Goal: Task Accomplishment & Management: Complete application form

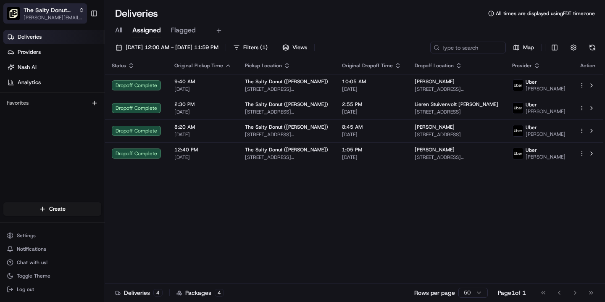
click at [58, 8] on span "The Salty Donut ([PERSON_NAME])" at bounding box center [50, 10] width 52 height 8
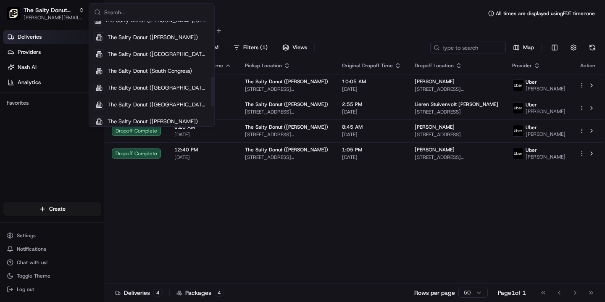
scroll to position [195, 0]
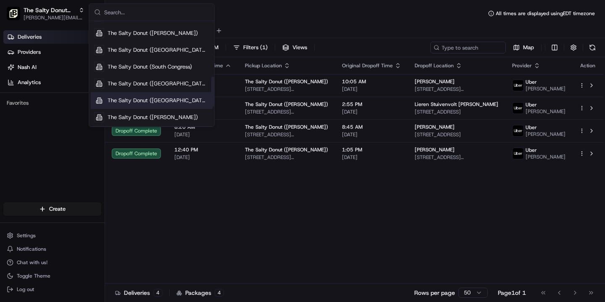
click at [143, 98] on span "The Salty Donut ([GEOGRAPHIC_DATA])" at bounding box center [158, 101] width 102 height 8
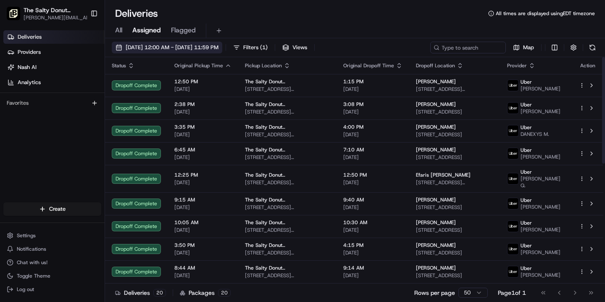
click at [184, 50] on span "[DATE] 12:00 AM - [DATE] 11:59 PM" at bounding box center [172, 48] width 93 height 8
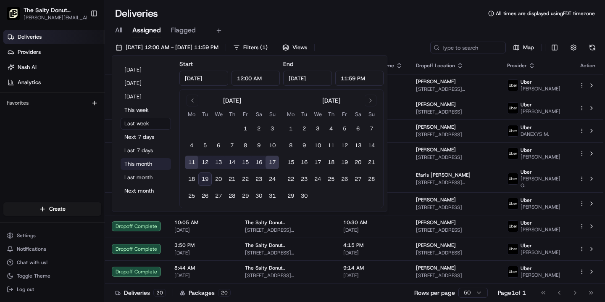
click at [145, 164] on button "This month" at bounding box center [146, 164] width 50 height 12
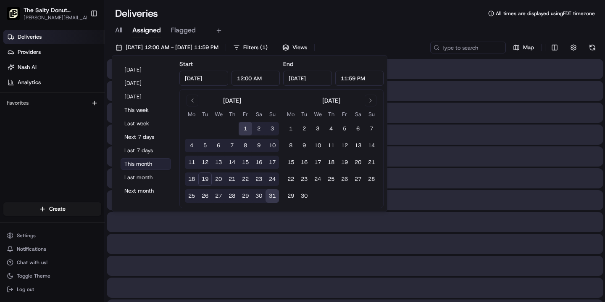
type input "[DATE]"
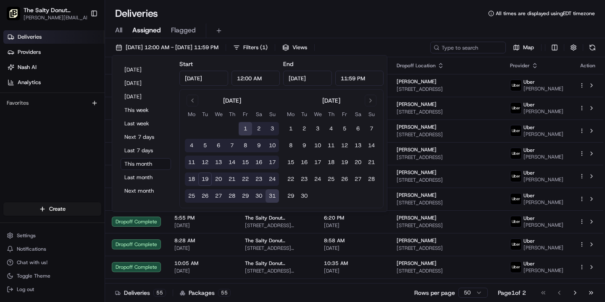
click at [118, 31] on span "All" at bounding box center [118, 30] width 7 height 10
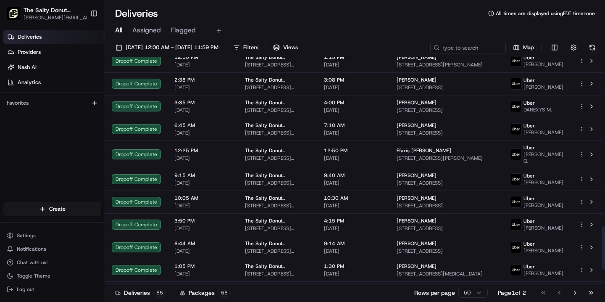
scroll to position [971, 0]
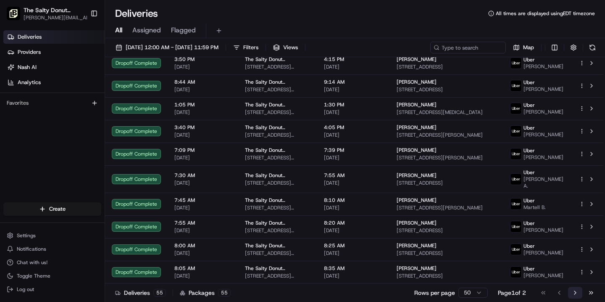
click at [575, 295] on button "Go to next page" at bounding box center [575, 292] width 14 height 12
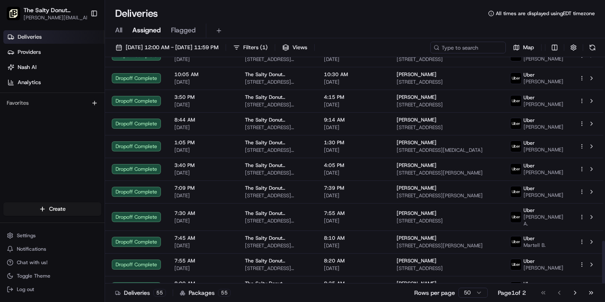
scroll to position [971, 0]
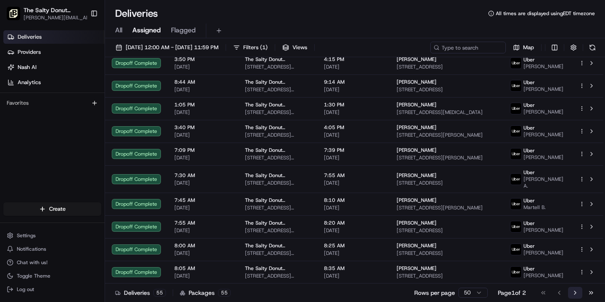
click at [574, 291] on button "Go to next page" at bounding box center [575, 292] width 14 height 12
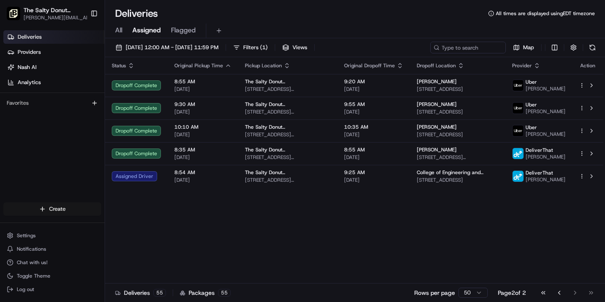
click at [50, 208] on html "The Salty Donut (South Miami) erick.proenza@saltydonut.com Toggle Sidebar Deliv…" at bounding box center [302, 151] width 605 height 302
click at [131, 224] on link "Delivery" at bounding box center [152, 224] width 94 height 15
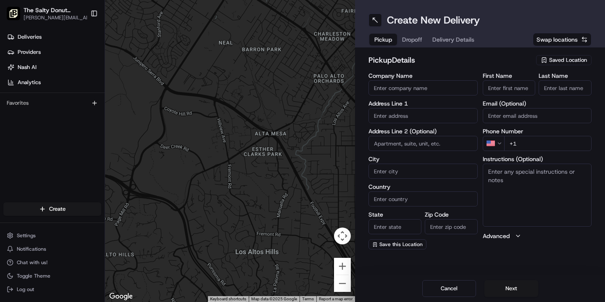
click at [551, 60] on span "Saved Location" at bounding box center [568, 60] width 38 height 8
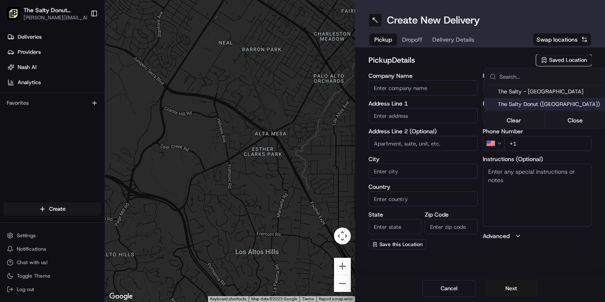
click at [537, 105] on span "The Salty Donut ([GEOGRAPHIC_DATA])" at bounding box center [549, 104] width 103 height 8
type input "The Salty Donut ([GEOGRAPHIC_DATA])"
type input "6022 S Dixie Hwy"
type input "South Miami"
type input "US"
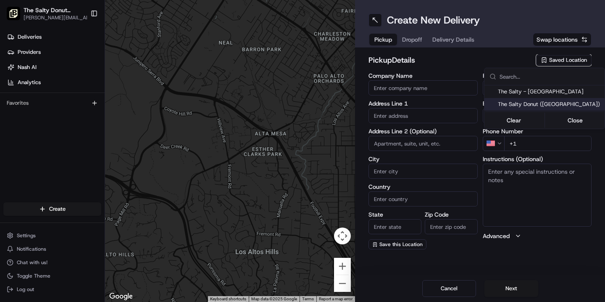
type input "FL"
type input "33143"
type input "[PHONE_NUMBER]"
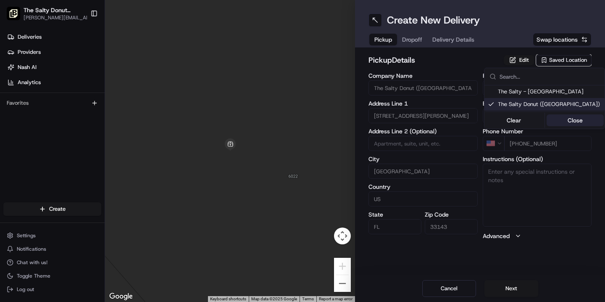
click at [568, 121] on button "Close" at bounding box center [575, 120] width 58 height 12
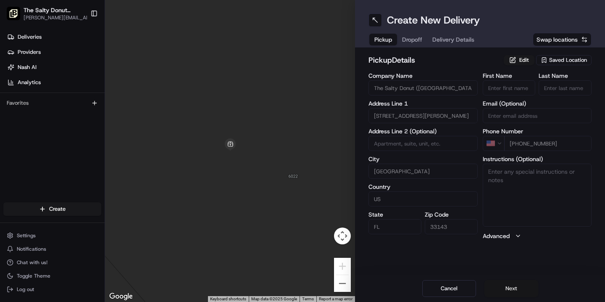
click at [506, 289] on button "Next" at bounding box center [511, 288] width 54 height 17
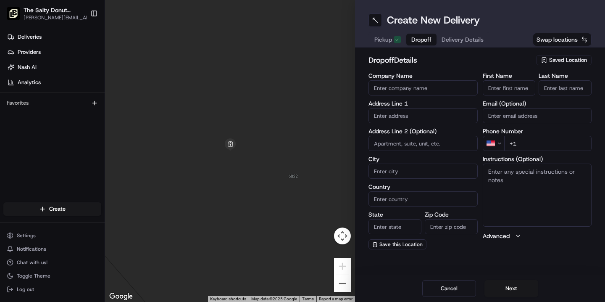
click at [409, 118] on input "text" at bounding box center [422, 115] width 109 height 15
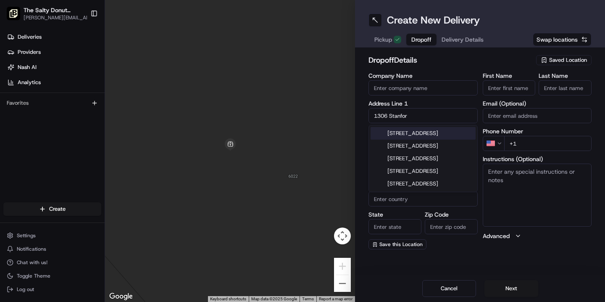
click at [406, 139] on div "1306 Stanford Drive, Coral Gables, FL" at bounding box center [422, 133] width 105 height 13
type input "[STREET_ADDRESS]"
type input "Coral Gables"
type input "United States"
type input "FL"
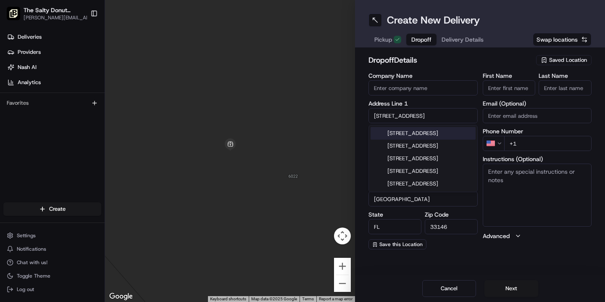
type input "33146"
type input "1306 Stanford Drive"
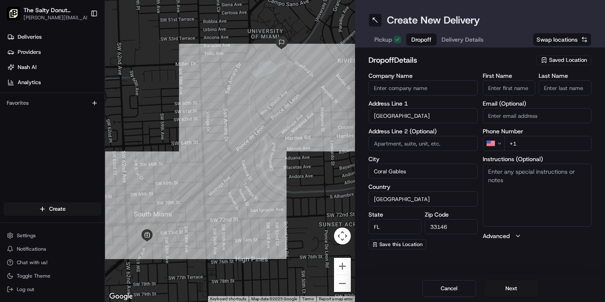
click at [508, 87] on input "First Name" at bounding box center [508, 87] width 53 height 15
type input "Dacia"
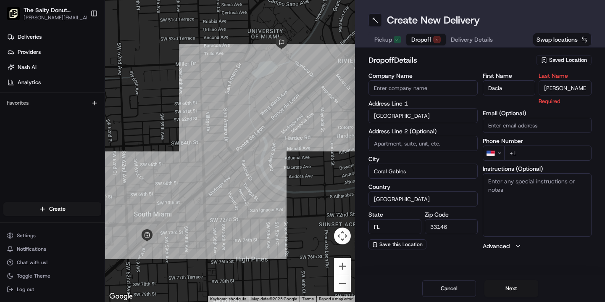
type input "Simpson"
click at [529, 155] on div "First Name Dacia Last Name Simpson Required Email (Optional) Phone Number US +1…" at bounding box center [536, 161] width 109 height 177
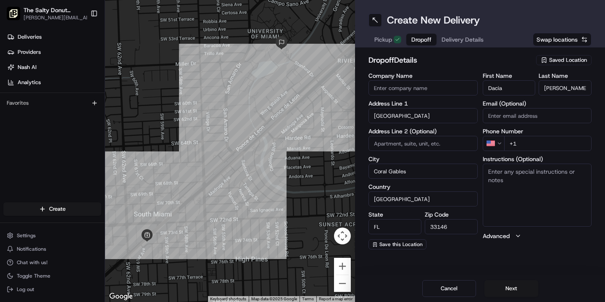
paste input "305 284 8156"
type input "+1 305 284 8156"
click at [495, 179] on textarea "Instructions (Optional)" at bounding box center [536, 194] width 109 height 63
paste textarea "University Center, Room 1230"
type textarea "Please handle with care. Contact Dacia upon arrival. Thanks! University Center,…"
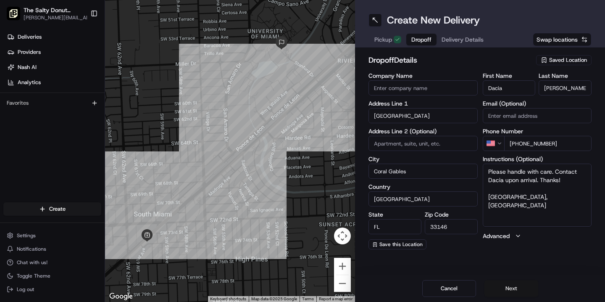
click at [505, 290] on button "Next" at bounding box center [511, 288] width 54 height 17
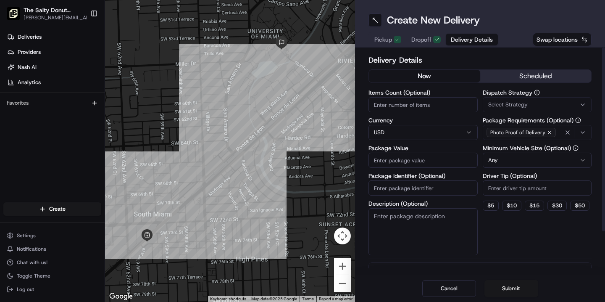
click at [532, 75] on button "scheduled" at bounding box center [535, 76] width 111 height 13
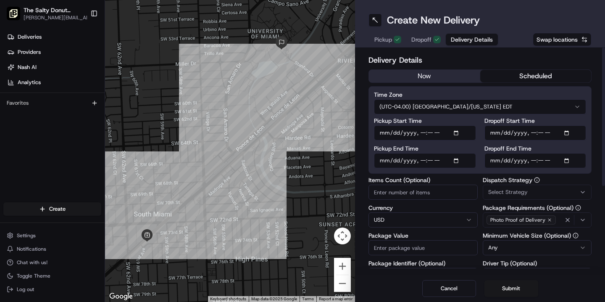
click at [494, 133] on input "Dropoff Start Time" at bounding box center [535, 132] width 102 height 15
type input "2025-08-20T08:45"
click at [493, 162] on input "Dropoff End Time" at bounding box center [535, 160] width 102 height 15
type input "2025-08-20T08:55"
click at [494, 190] on span "Select Strategy" at bounding box center [507, 192] width 39 height 8
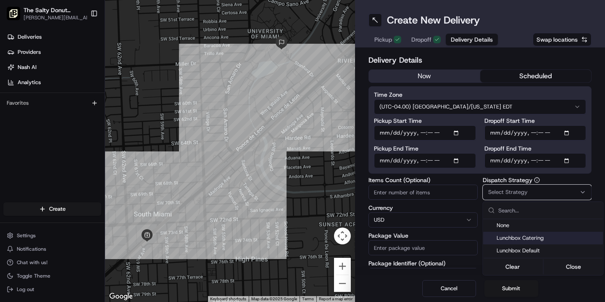
click at [507, 236] on span "Lunchbox Catering" at bounding box center [547, 238] width 103 height 8
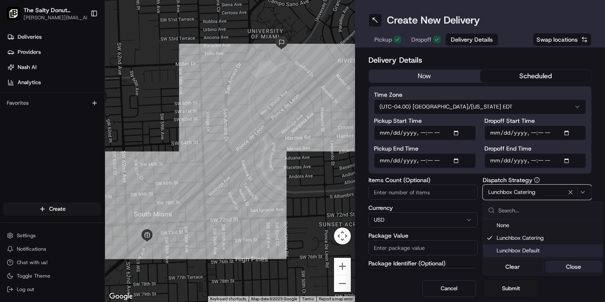
click at [569, 266] on button "Close" at bounding box center [574, 266] width 58 height 12
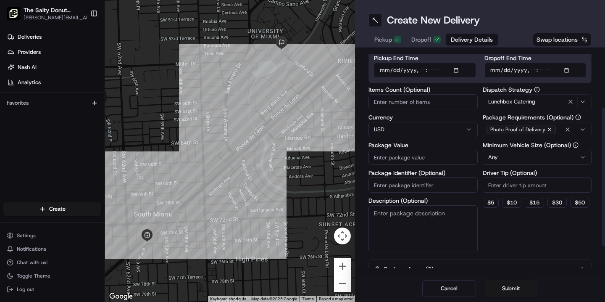
scroll to position [93, 0]
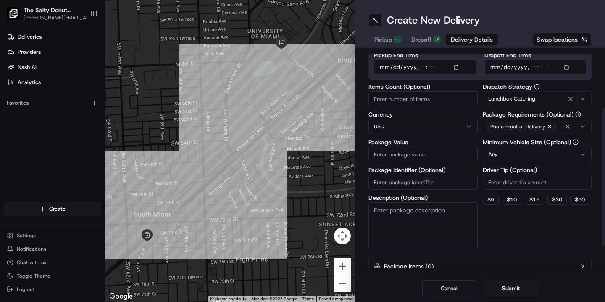
click at [404, 212] on textarea "Description (Optional)" at bounding box center [422, 225] width 109 height 47
type textarea "Donuts"
click at [516, 199] on button "$ 10" at bounding box center [511, 199] width 19 height 10
type input "10"
click at [408, 152] on input "Package Value" at bounding box center [422, 154] width 109 height 15
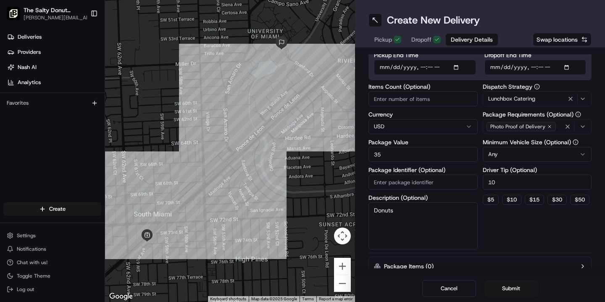
type input "35"
click at [501, 228] on div "Dispatch Strategy Lunchbox Catering Package Requirements (Optional) Photo Proof…" at bounding box center [536, 166] width 109 height 165
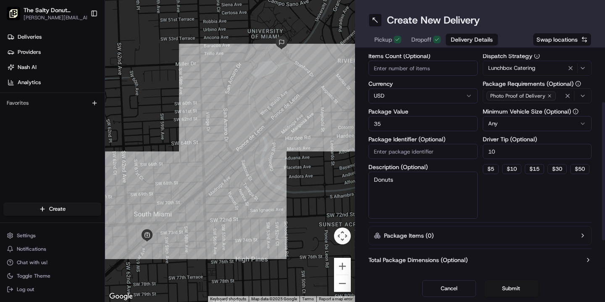
scroll to position [128, 0]
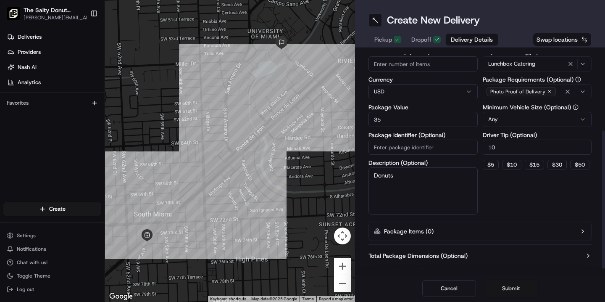
click at [509, 291] on button "Submit" at bounding box center [511, 288] width 54 height 17
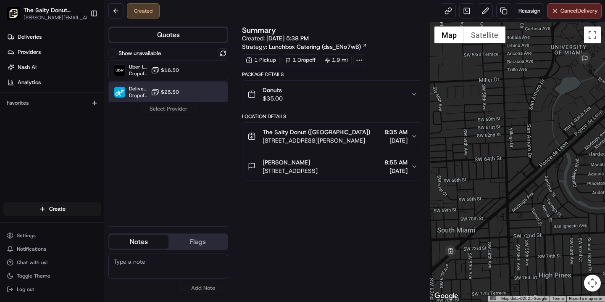
click at [202, 92] on div at bounding box center [202, 92] width 10 height 10
click at [176, 110] on button "Assign Provider" at bounding box center [169, 109] width 60 height 10
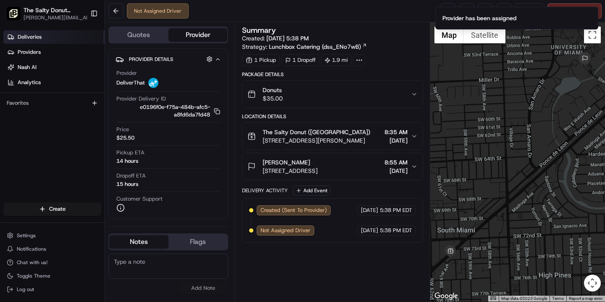
click at [50, 35] on link "Deliveries" at bounding box center [53, 36] width 101 height 13
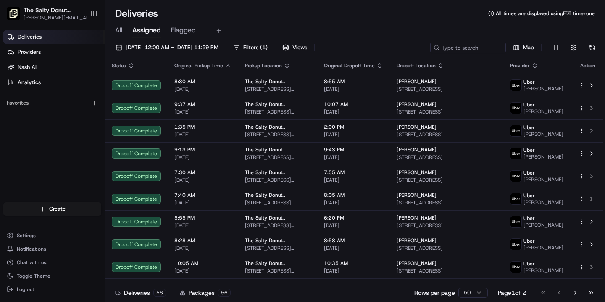
click at [123, 30] on div "All Assigned Flagged" at bounding box center [355, 31] width 500 height 15
click at [120, 30] on span "All" at bounding box center [118, 30] width 7 height 10
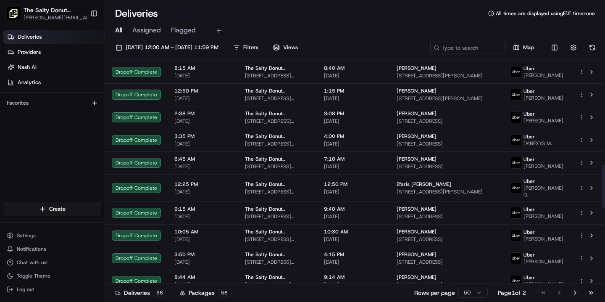
scroll to position [971, 0]
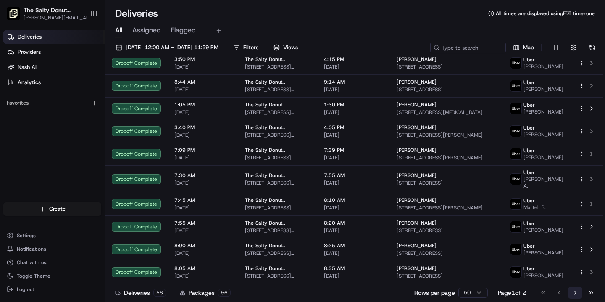
click at [575, 292] on button "Go to next page" at bounding box center [575, 292] width 14 height 12
